Goal: Check status: Check status

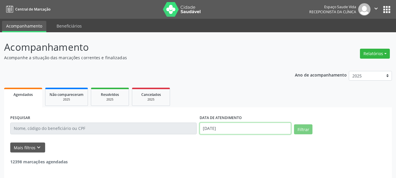
click at [244, 128] on input "[DATE]" at bounding box center [246, 128] width 92 height 12
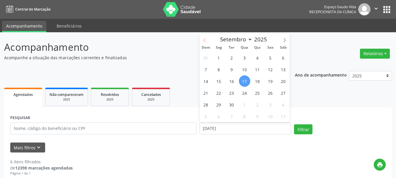
click at [202, 40] on span at bounding box center [205, 38] width 10 height 10
select select "6"
click at [235, 58] on span "1" at bounding box center [231, 57] width 11 height 11
type input "[DATE]"
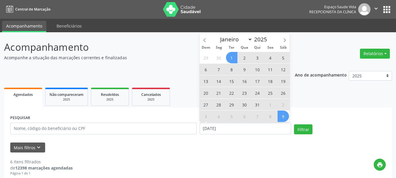
click at [282, 117] on span "9" at bounding box center [282, 115] width 11 height 11
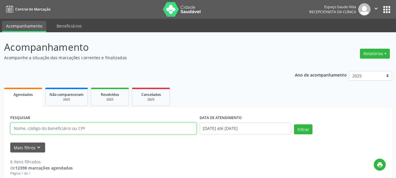
click at [125, 126] on input "text" at bounding box center [103, 128] width 186 height 12
paste input "[PERSON_NAME]"
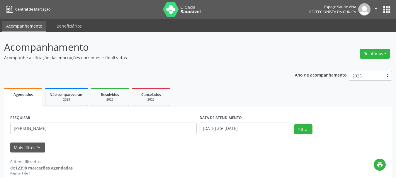
click at [312, 130] on div "Filtrar" at bounding box center [339, 131] width 95 height 14
click at [309, 130] on button "Filtrar" at bounding box center [303, 129] width 18 height 10
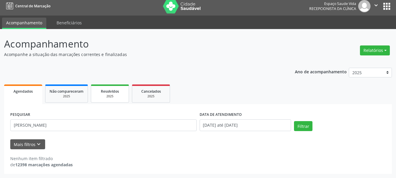
scroll to position [3, 0]
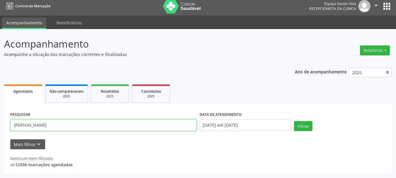
drag, startPoint x: 84, startPoint y: 125, endPoint x: 17, endPoint y: 125, distance: 66.5
click at [17, 125] on input "[PERSON_NAME]" at bounding box center [103, 125] width 186 height 12
click at [294, 121] on button "Filtrar" at bounding box center [303, 126] width 18 height 10
click at [36, 125] on input "Elel" at bounding box center [103, 125] width 186 height 12
click at [294, 121] on button "Filtrar" at bounding box center [303, 126] width 18 height 10
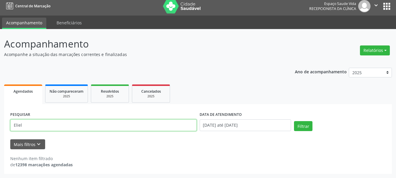
click at [42, 124] on input "Eliel" at bounding box center [103, 125] width 186 height 12
type input "[PERSON_NAME]"
click at [294, 121] on button "Filtrar" at bounding box center [303, 126] width 18 height 10
